Goal: Information Seeking & Learning: Compare options

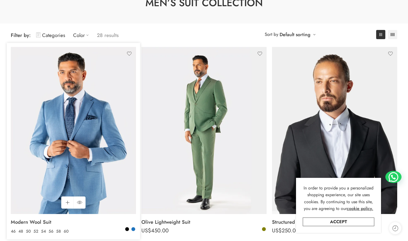
scroll to position [212, 0]
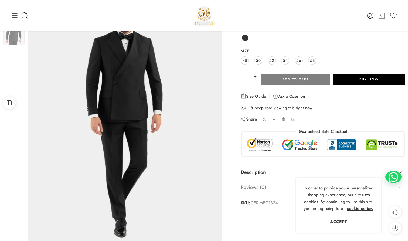
scroll to position [49, 0]
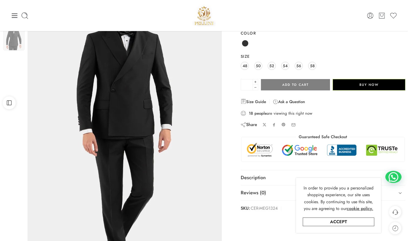
click at [128, 91] on img at bounding box center [125, 130] width 243 height 324
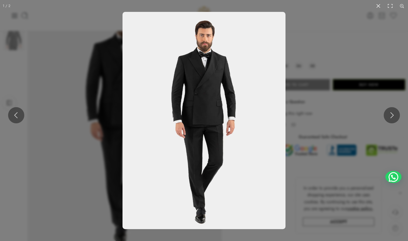
click at [128, 91] on img at bounding box center [203, 120] width 163 height 217
click at [379, 6] on button at bounding box center [378, 6] width 12 height 12
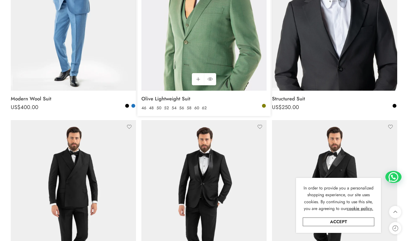
scroll to position [172, 0]
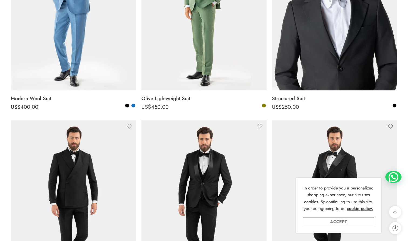
click at [318, 221] on link "Accept" at bounding box center [339, 221] width 72 height 9
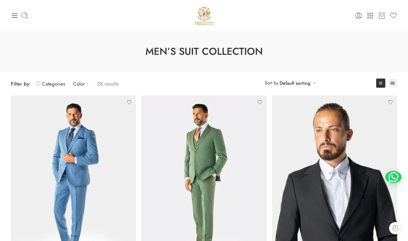
scroll to position [0, 0]
click at [15, 17] on icon at bounding box center [15, 15] width 6 height 4
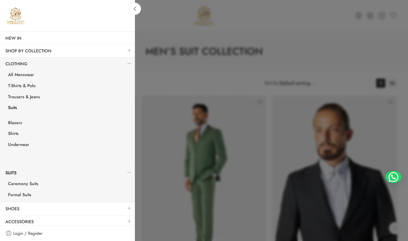
scroll to position [30, 0]
click at [190, 120] on div at bounding box center [204, 120] width 408 height 241
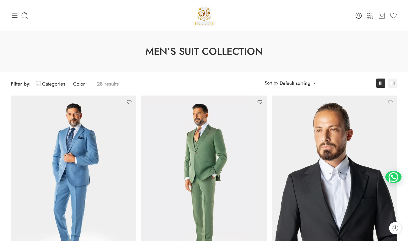
scroll to position [0, 0]
click at [16, 13] on icon at bounding box center [15, 15] width 6 height 4
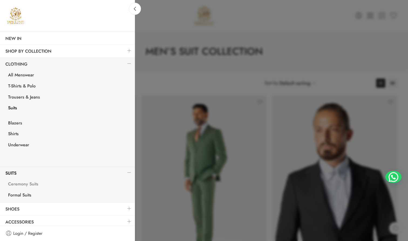
click at [34, 183] on link "Ceremony Suits" at bounding box center [69, 184] width 132 height 11
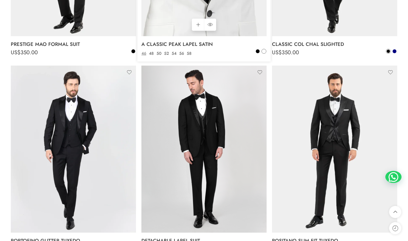
scroll to position [424, 0]
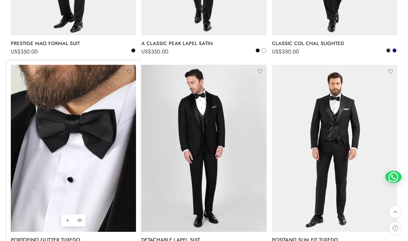
click at [57, 148] on img at bounding box center [73, 148] width 125 height 167
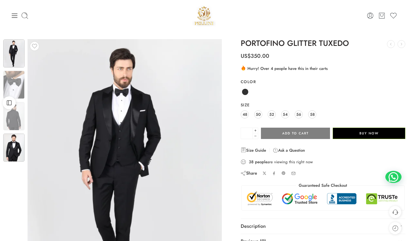
click at [14, 143] on img at bounding box center [13, 148] width 21 height 28
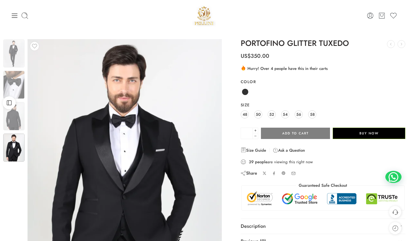
click at [14, 21] on div "0 Cart 0 Wishlist" at bounding box center [204, 15] width 386 height 23
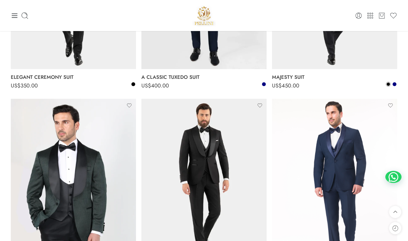
scroll to position [782, 0]
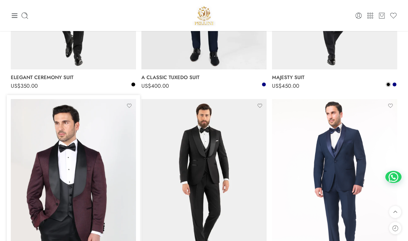
click at [63, 169] on img at bounding box center [73, 182] width 125 height 167
click at [60, 168] on img at bounding box center [73, 182] width 125 height 167
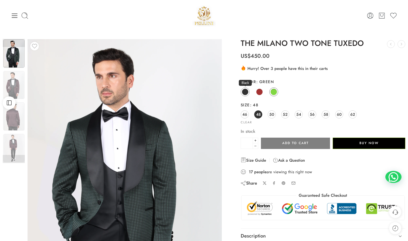
click at [243, 94] on span at bounding box center [245, 92] width 7 height 7
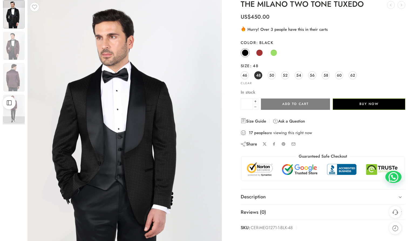
scroll to position [50, 0]
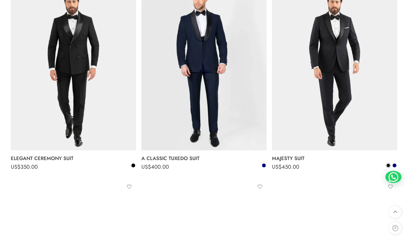
scroll to position [710, 0]
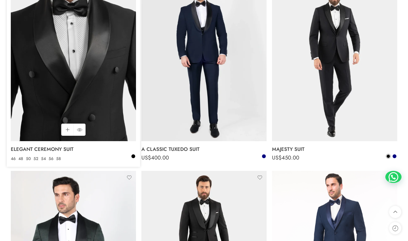
click at [67, 102] on img at bounding box center [73, 57] width 125 height 167
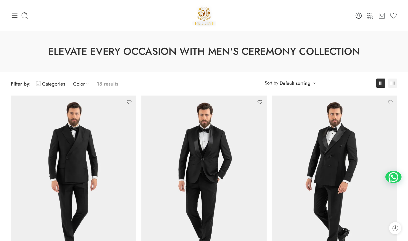
scroll to position [0, 0]
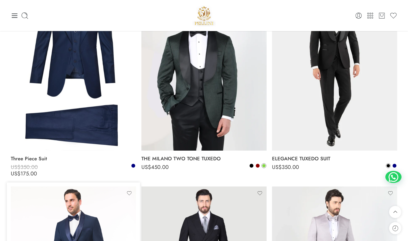
scroll to position [1303, 0]
